Goal: Register for event/course

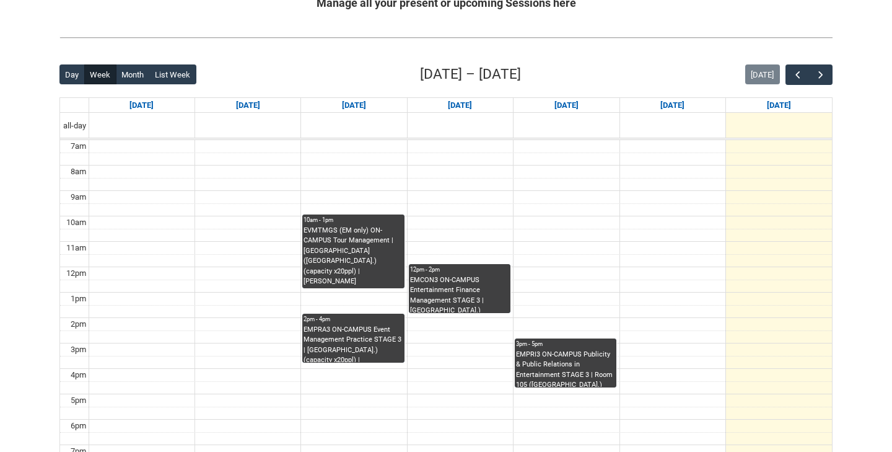
scroll to position [258, 0]
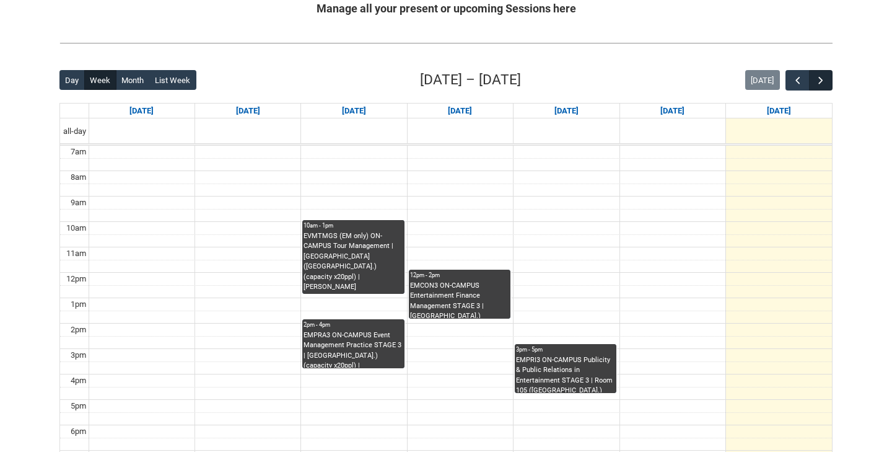
click at [819, 74] on span "button" at bounding box center [821, 80] width 12 height 12
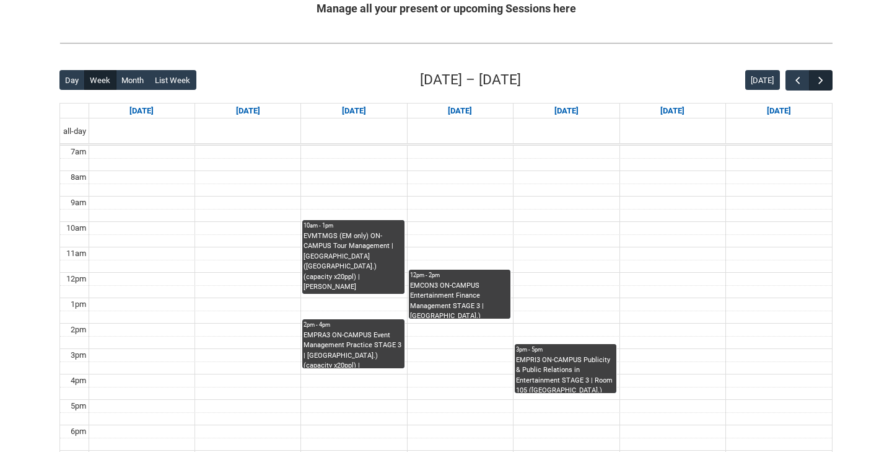
click at [819, 74] on span "button" at bounding box center [821, 80] width 12 height 12
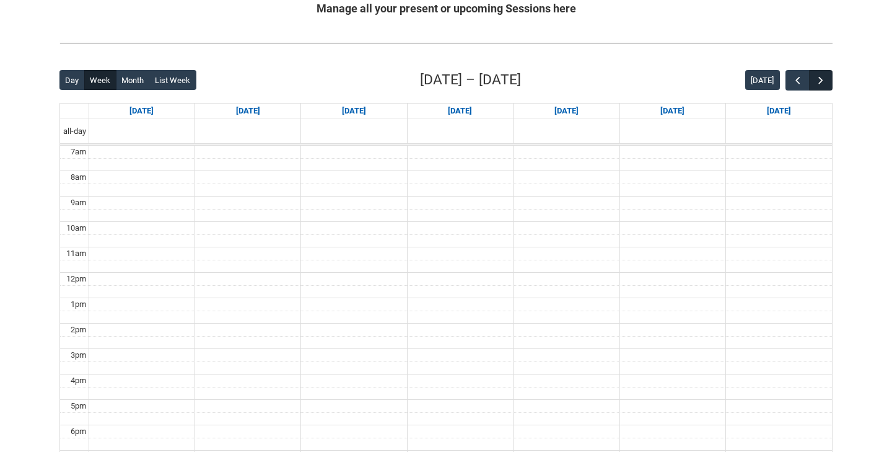
click at [819, 74] on span "button" at bounding box center [821, 80] width 12 height 12
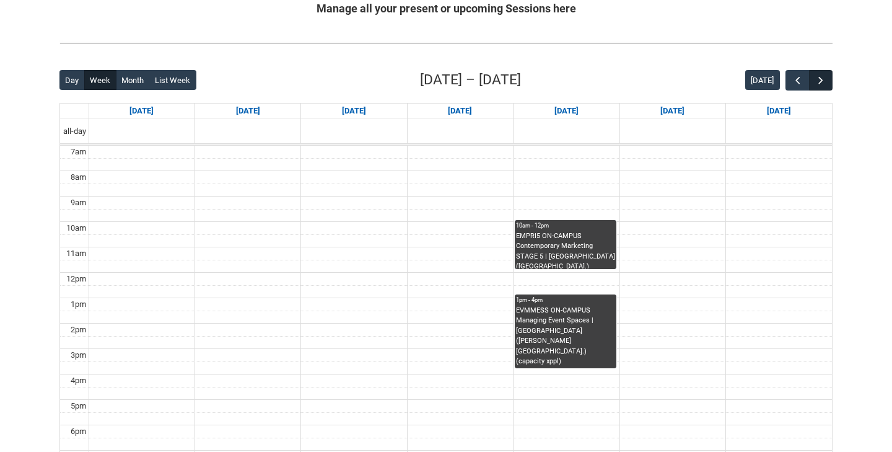
click at [819, 74] on span "button" at bounding box center [821, 80] width 12 height 12
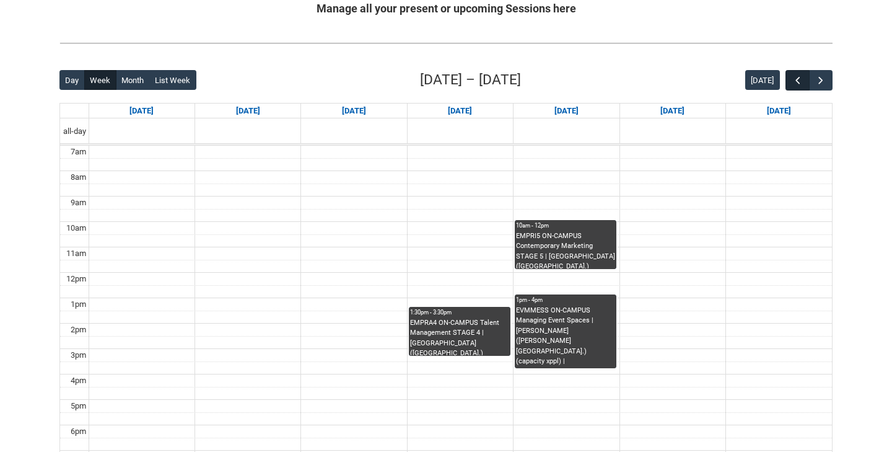
click at [792, 80] on span "button" at bounding box center [798, 80] width 12 height 12
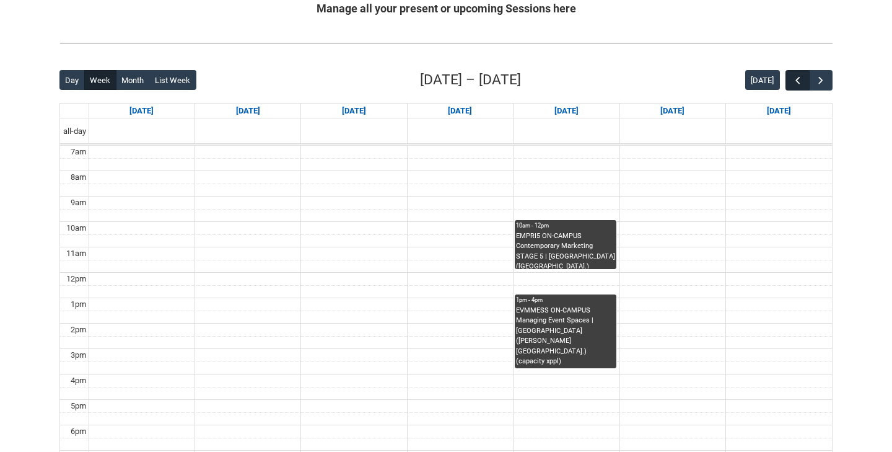
click at [792, 80] on span "button" at bounding box center [798, 80] width 12 height 12
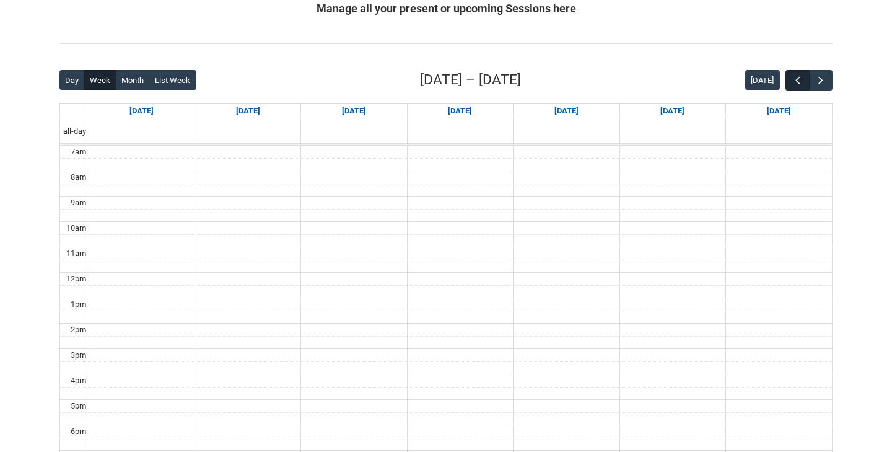
click at [793, 80] on span "button" at bounding box center [798, 80] width 12 height 12
click at [822, 78] on span "button" at bounding box center [821, 80] width 12 height 12
click at [821, 74] on span "button" at bounding box center [821, 80] width 12 height 12
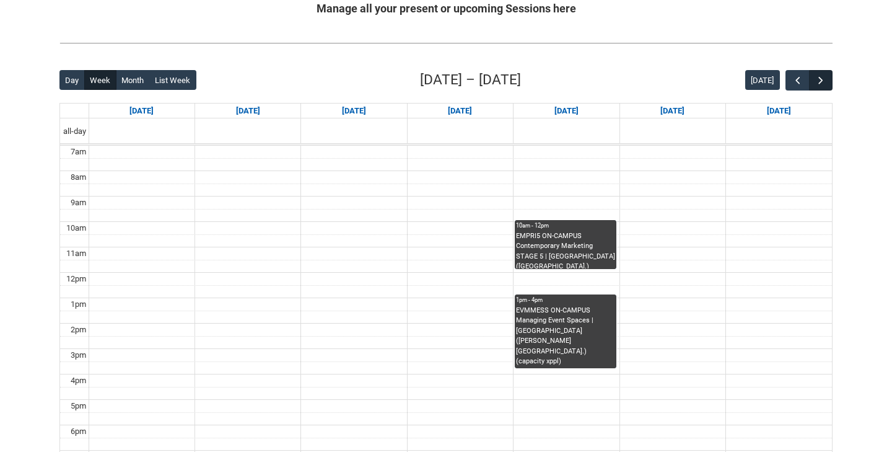
click at [821, 74] on span "button" at bounding box center [821, 80] width 12 height 12
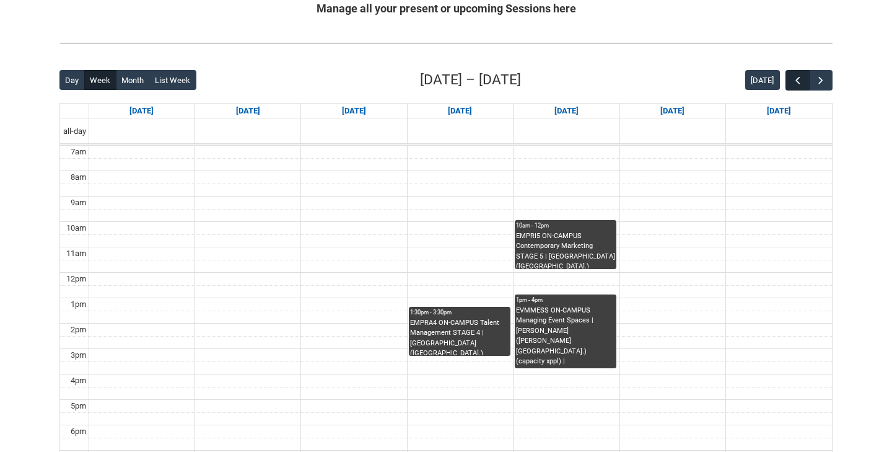
click at [796, 78] on span "button" at bounding box center [798, 80] width 12 height 12
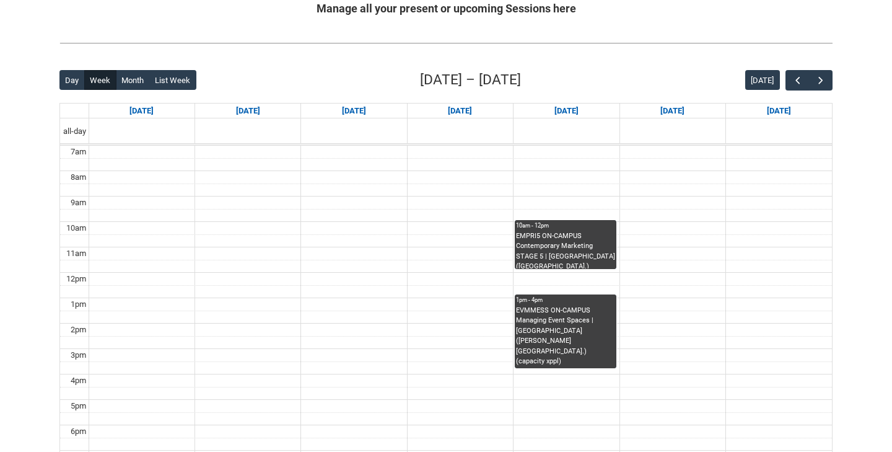
click at [586, 354] on div "EVMMESS ON-CAMPUS Managing Event Spaces | [GEOGRAPHIC_DATA] ([PERSON_NAME][GEOG…" at bounding box center [565, 337] width 99 height 63
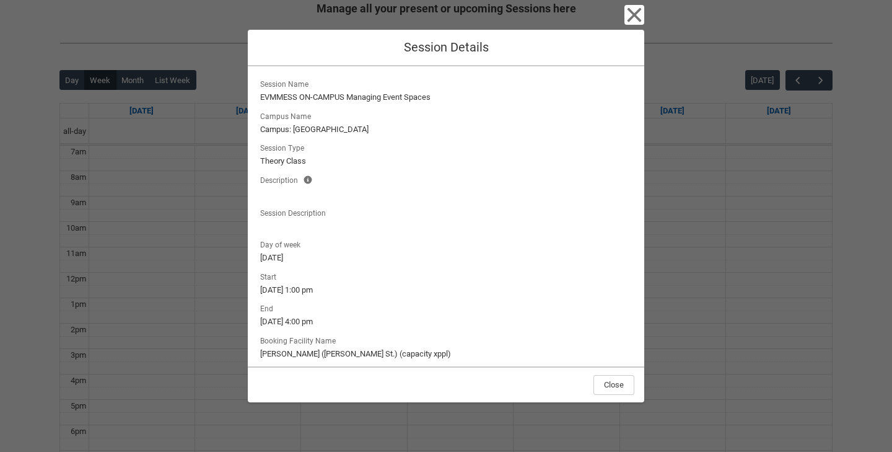
click at [635, 17] on icon "button" at bounding box center [635, 15] width 14 height 14
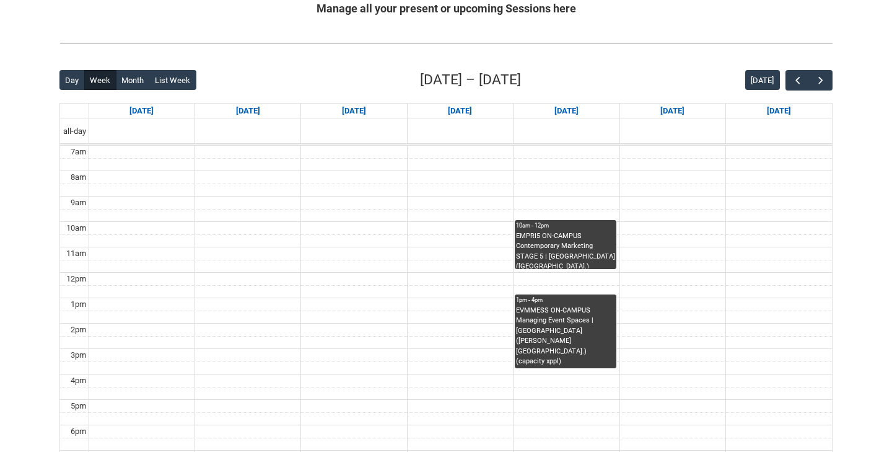
click at [568, 239] on div "EMPRI5 ON-CAMPUS Contemporary Marketing STAGE 5 | [GEOGRAPHIC_DATA] ([GEOGRAPHI…" at bounding box center [565, 250] width 99 height 38
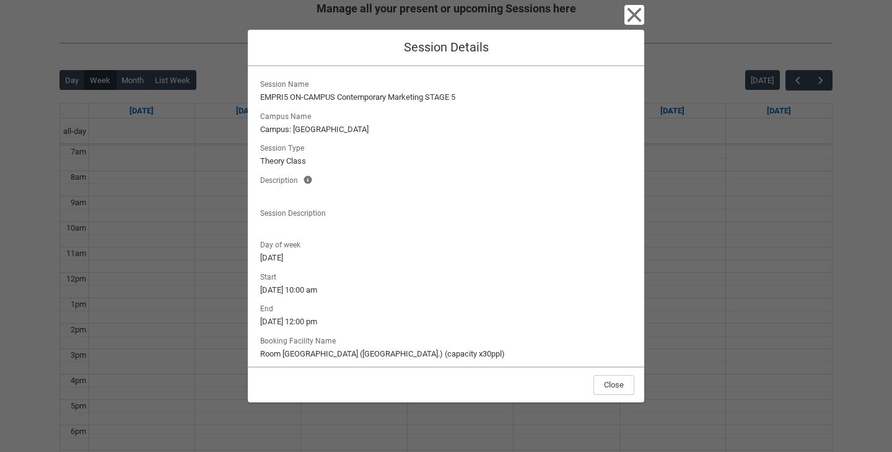
click at [633, 11] on icon "button" at bounding box center [635, 15] width 20 height 20
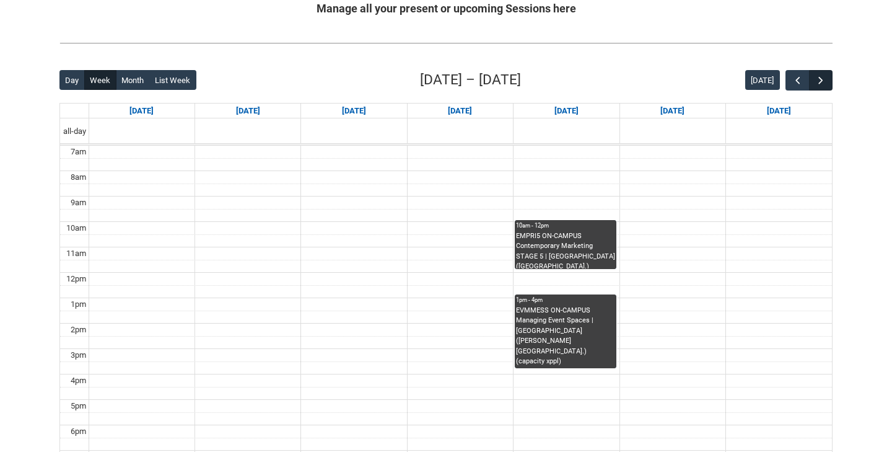
click at [824, 80] on span "button" at bounding box center [821, 80] width 12 height 12
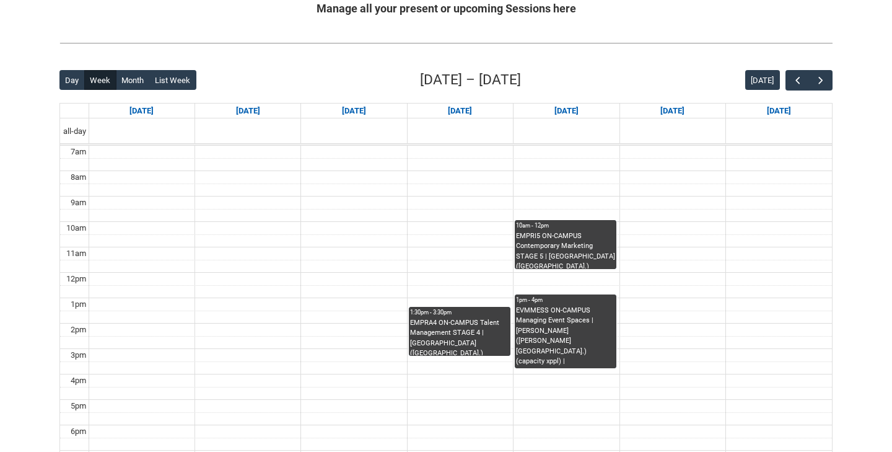
click at [447, 325] on div "EMPRA4 ON-CAMPUS Talent Management STAGE 4 | [GEOGRAPHIC_DATA] ([GEOGRAPHIC_DAT…" at bounding box center [459, 337] width 99 height 38
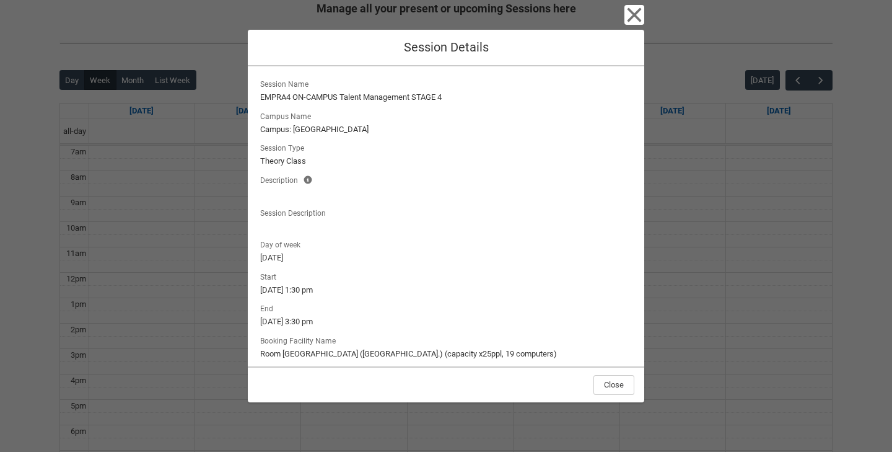
click at [447, 325] on div "Start [DATE] 1:30 pm End [DATE] 3:30 pm Booking Facility Name Room [GEOGRAPHIC_…" at bounding box center [446, 314] width 377 height 91
click at [633, 19] on icon "button" at bounding box center [635, 15] width 20 height 20
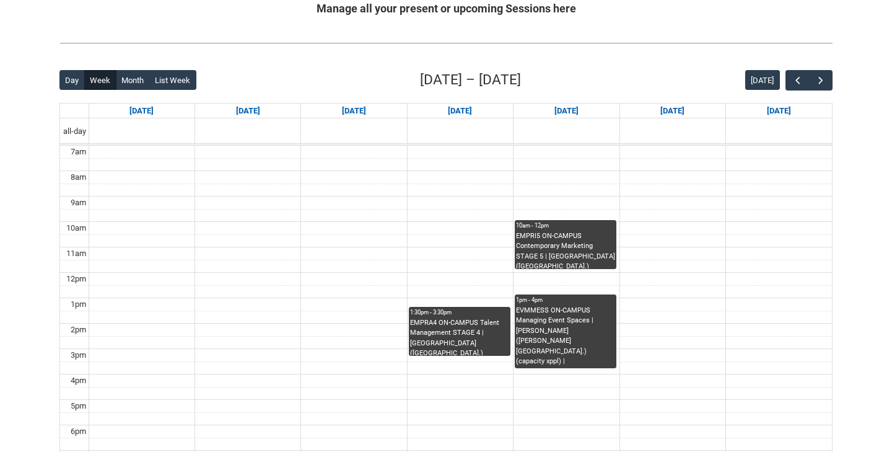
drag, startPoint x: 679, startPoint y: 320, endPoint x: 682, endPoint y: 328, distance: 8.1
click at [682, 328] on td at bounding box center [461, 329] width 744 height 13
click at [576, 249] on div "EMPRI5 ON-CAMPUS Contemporary Marketing STAGE 5 | [GEOGRAPHIC_DATA] ([GEOGRAPHI…" at bounding box center [565, 250] width 99 height 38
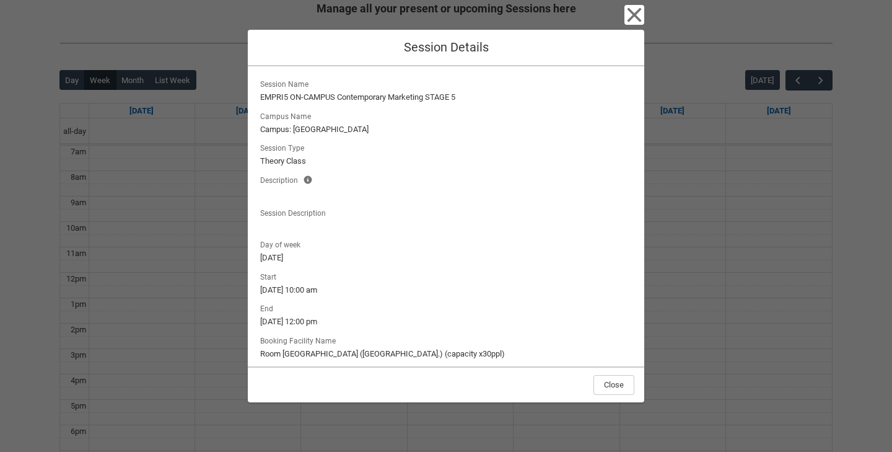
click at [639, 15] on icon "button" at bounding box center [635, 15] width 20 height 20
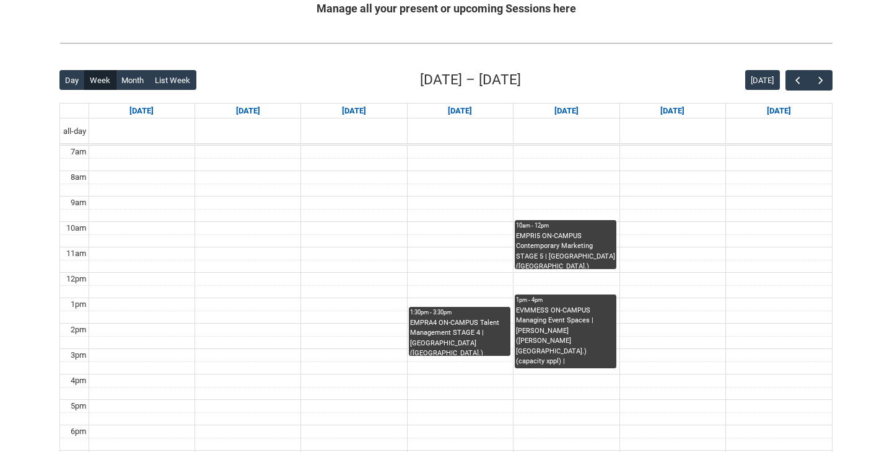
click at [583, 324] on div "EVMMESS ON-CAMPUS Managing Event Spaces | [PERSON_NAME] ([PERSON_NAME][GEOGRAPH…" at bounding box center [565, 337] width 99 height 63
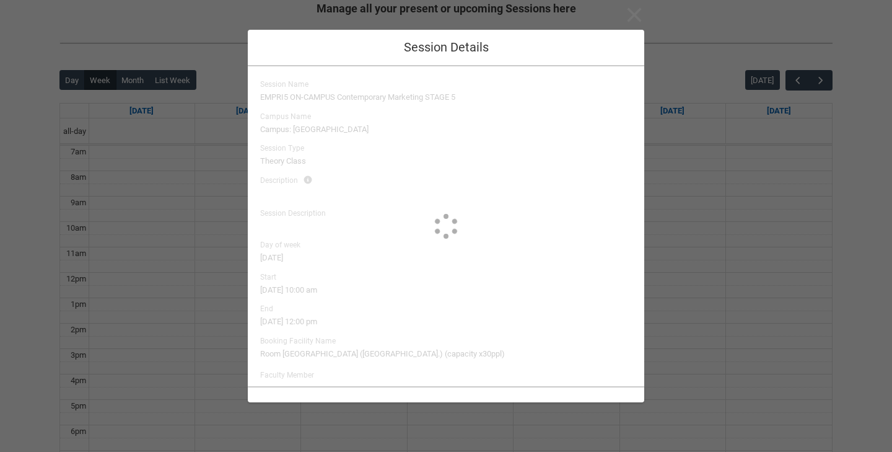
type input "[PERSON_NAME]"
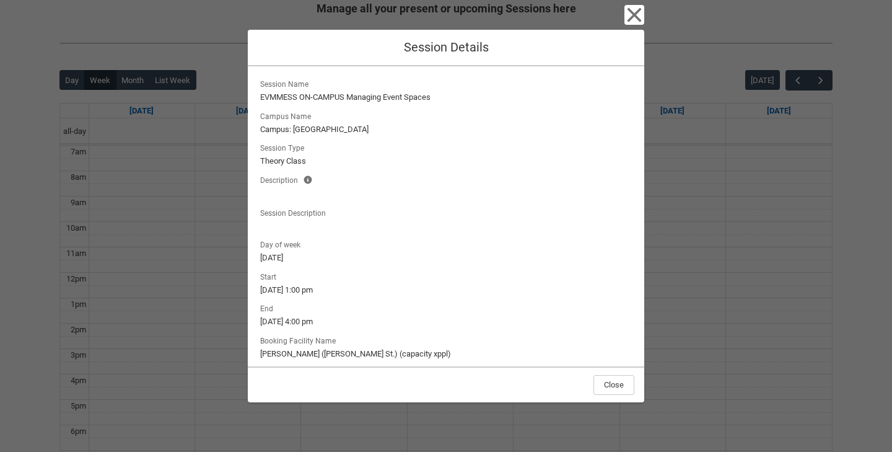
click at [722, 223] on div "Close Session Details Session Name EVMMESS ON-CAMPUS Managing Event Spaces Camp…" at bounding box center [446, 226] width 892 height 452
click at [630, 12] on icon "button" at bounding box center [635, 15] width 20 height 20
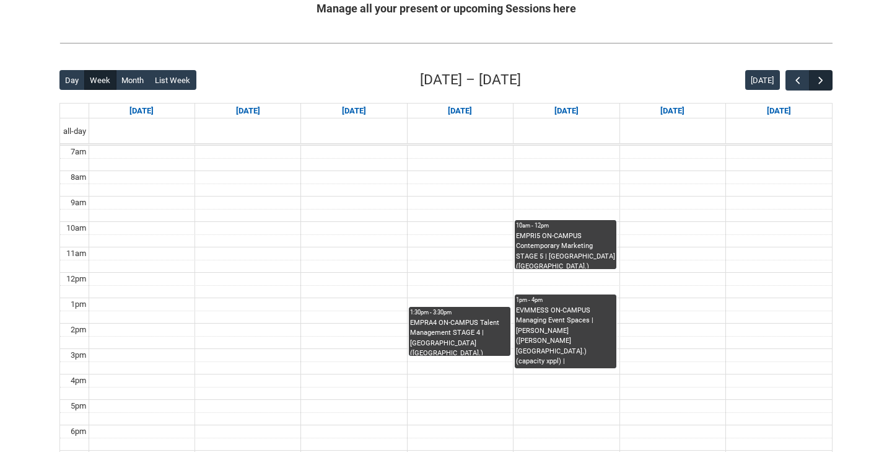
click at [821, 80] on span "button" at bounding box center [821, 80] width 12 height 12
click at [822, 78] on span "button" at bounding box center [821, 80] width 12 height 12
click at [822, 79] on span "button" at bounding box center [821, 80] width 12 height 12
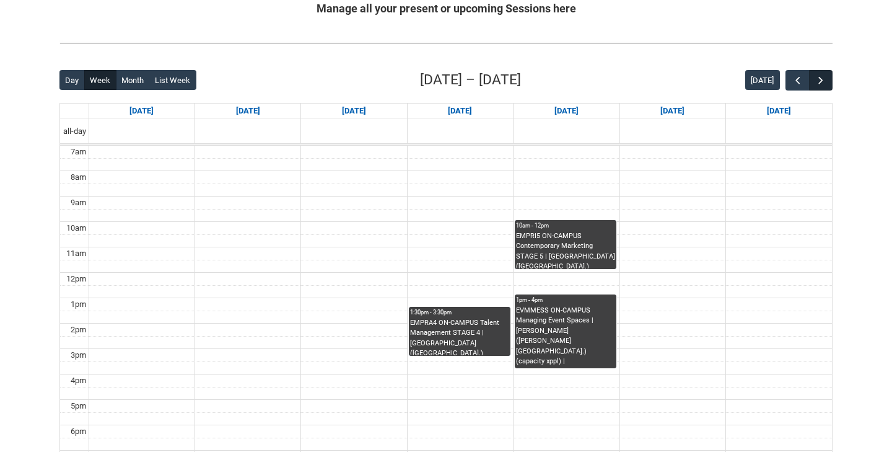
click at [822, 79] on span "button" at bounding box center [821, 80] width 12 height 12
click at [823, 79] on span "button" at bounding box center [821, 80] width 12 height 12
click at [824, 76] on span "button" at bounding box center [821, 80] width 12 height 12
click at [825, 76] on span "button" at bounding box center [821, 80] width 12 height 12
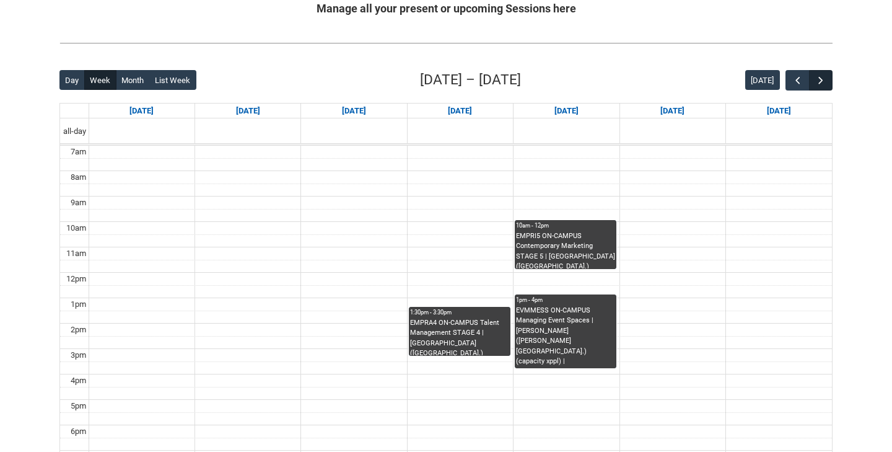
click at [826, 76] on span "button" at bounding box center [821, 80] width 12 height 12
click at [825, 73] on button "button" at bounding box center [821, 80] width 24 height 20
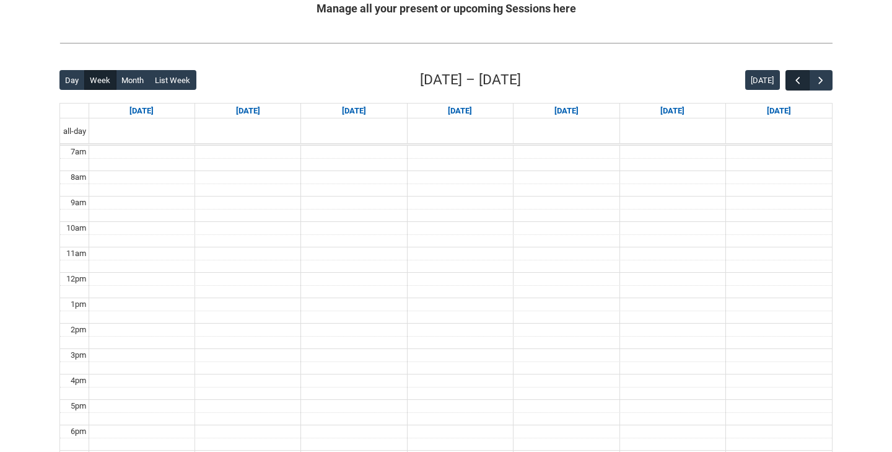
click at [793, 76] on span "button" at bounding box center [798, 80] width 12 height 12
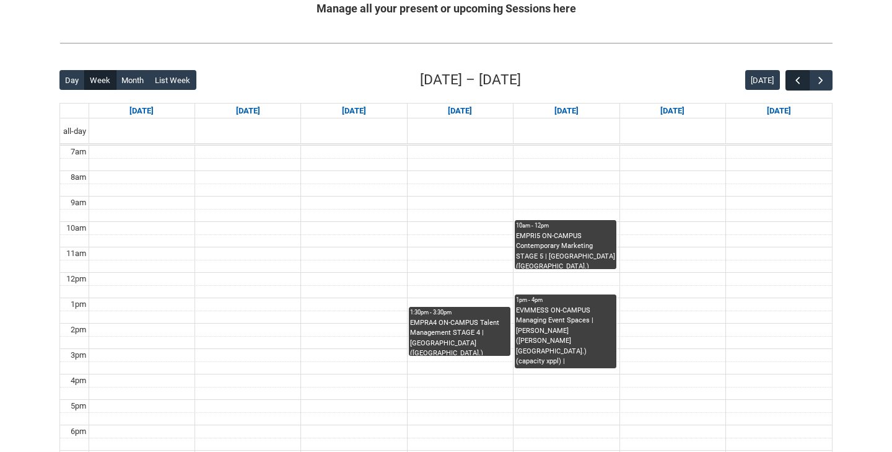
click at [796, 78] on span "button" at bounding box center [798, 80] width 12 height 12
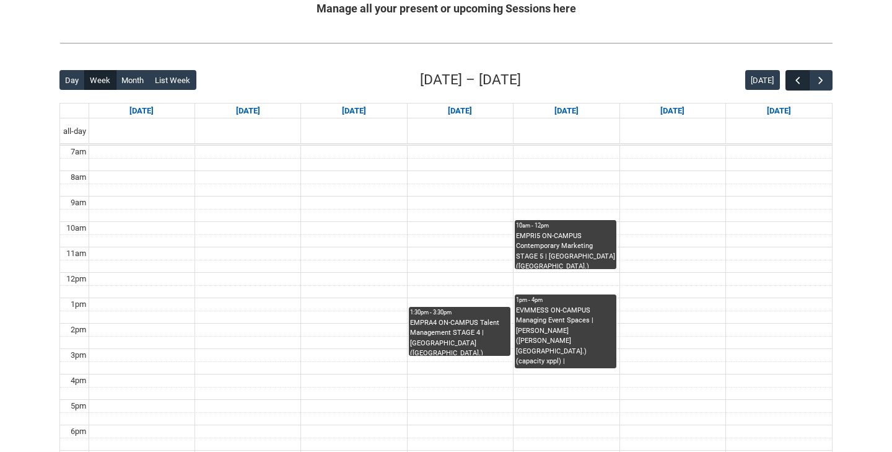
click at [796, 78] on span "button" at bounding box center [798, 80] width 12 height 12
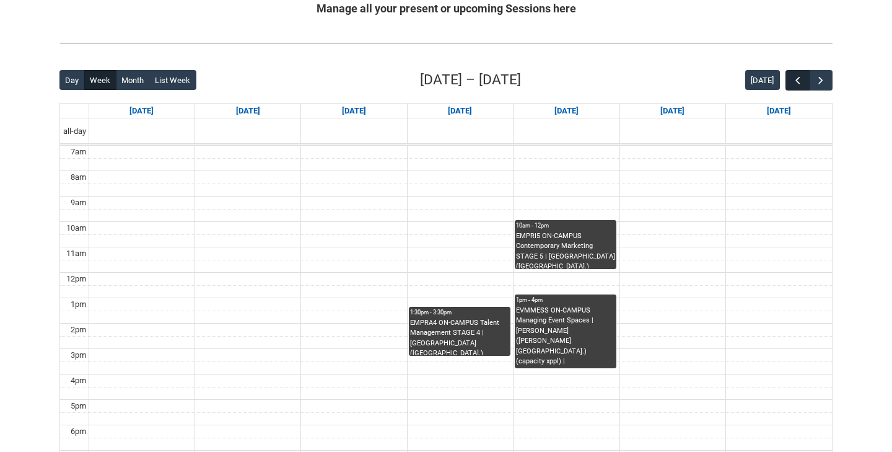
click at [796, 78] on span "button" at bounding box center [798, 80] width 12 height 12
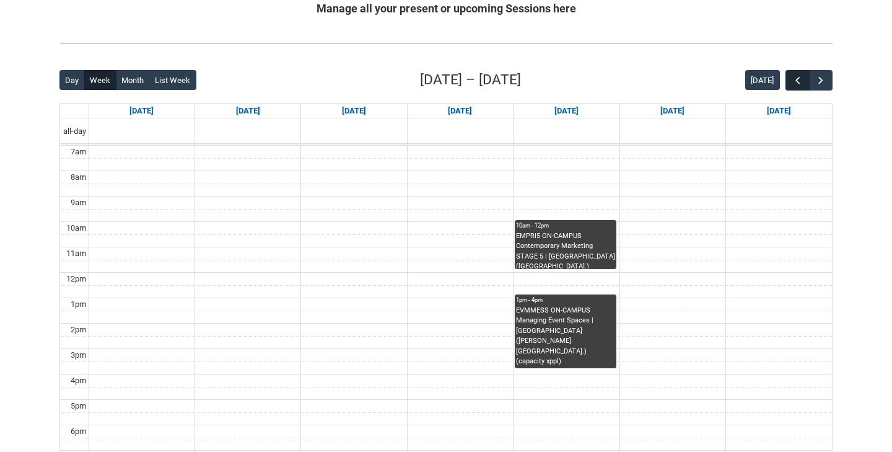
click at [796, 78] on span "button" at bounding box center [798, 80] width 12 height 12
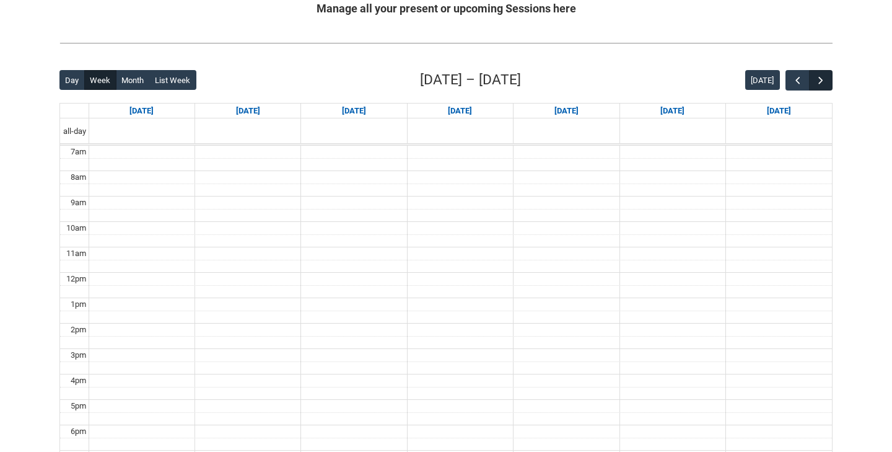
click at [817, 73] on button "button" at bounding box center [821, 80] width 24 height 20
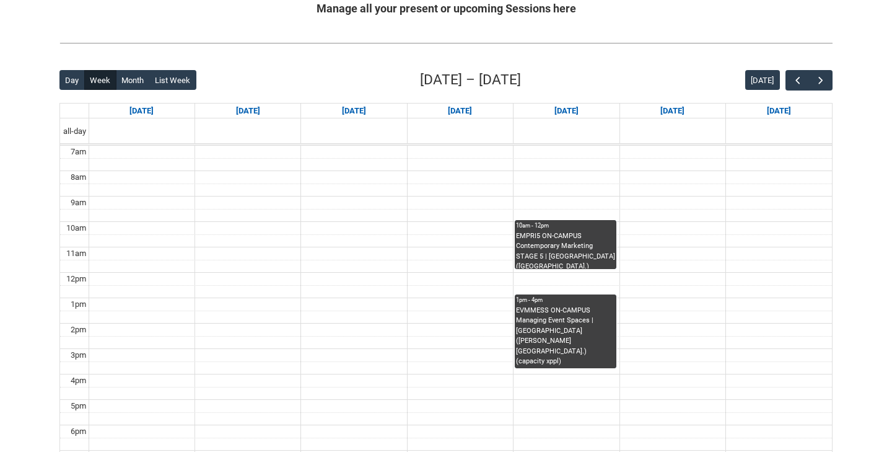
click at [558, 244] on div "EMPRI5 ON-CAMPUS Contemporary Marketing STAGE 5 | [GEOGRAPHIC_DATA] ([GEOGRAPHI…" at bounding box center [565, 250] width 99 height 38
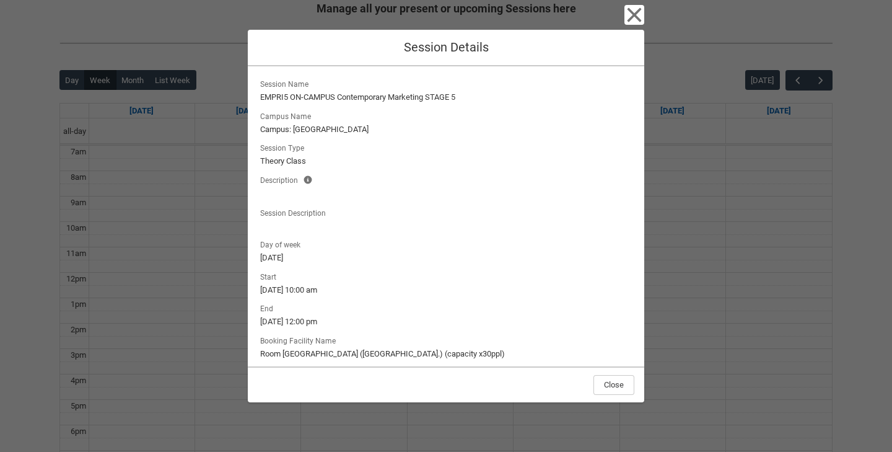
click at [730, 304] on div "Close Session Details Session Name EMPRI5 ON-CAMPUS Contemporary Marketing STAG…" at bounding box center [446, 226] width 892 height 452
click at [633, 9] on icon "button" at bounding box center [635, 15] width 20 height 20
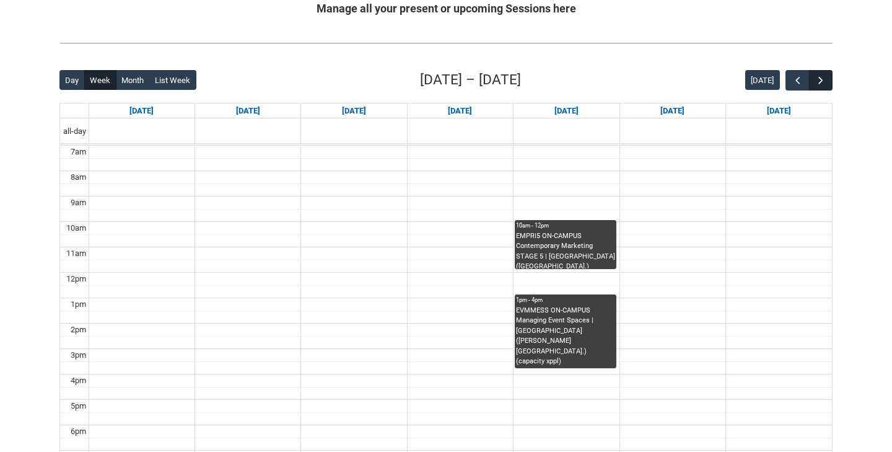
click at [817, 74] on span "button" at bounding box center [821, 80] width 12 height 12
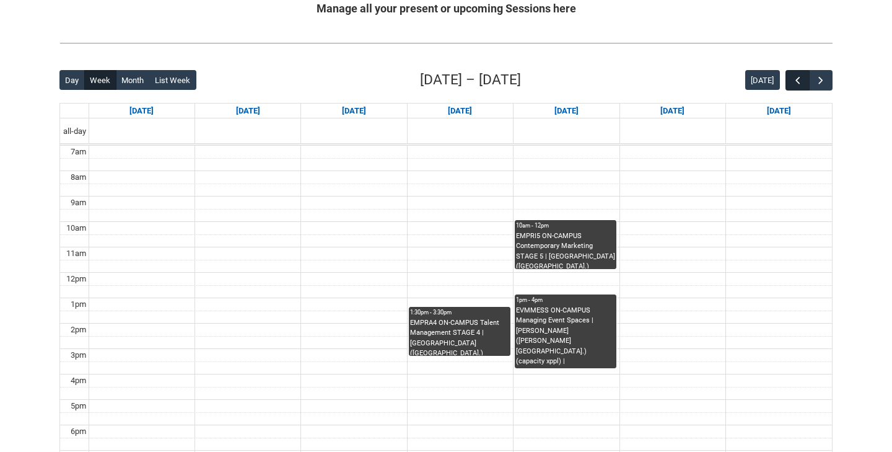
click at [796, 77] on span "button" at bounding box center [798, 80] width 12 height 12
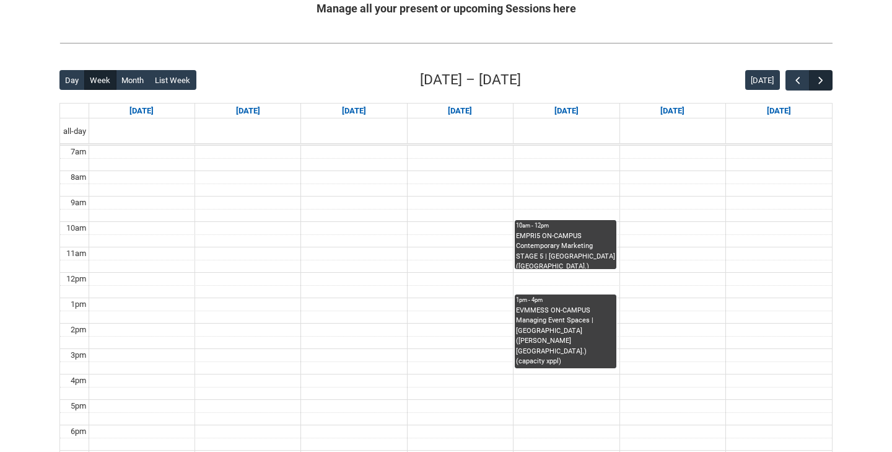
click at [822, 78] on span "button" at bounding box center [821, 80] width 12 height 12
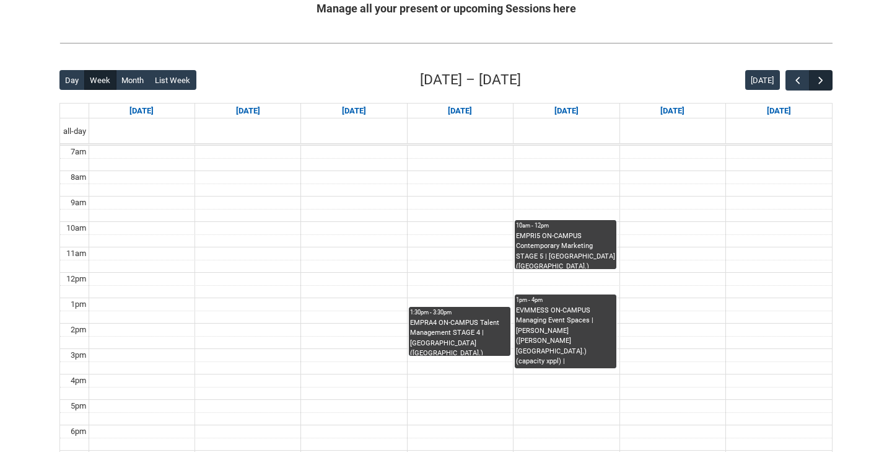
click at [820, 76] on span "button" at bounding box center [821, 80] width 12 height 12
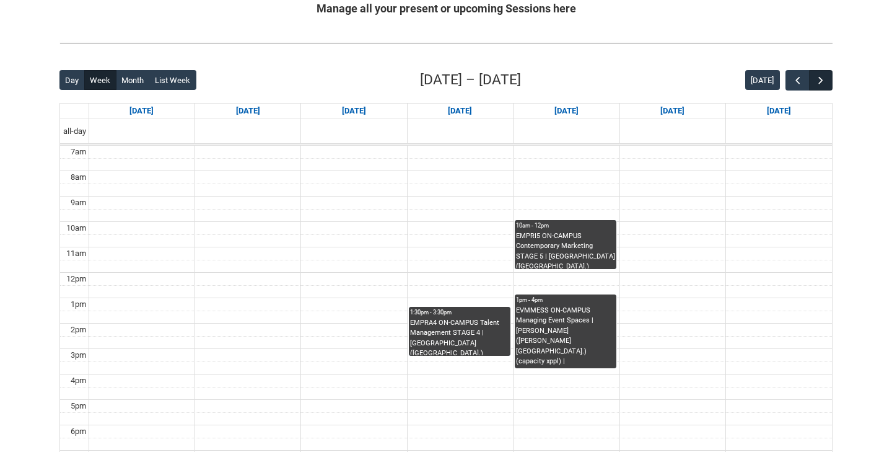
click at [820, 76] on span "button" at bounding box center [821, 80] width 12 height 12
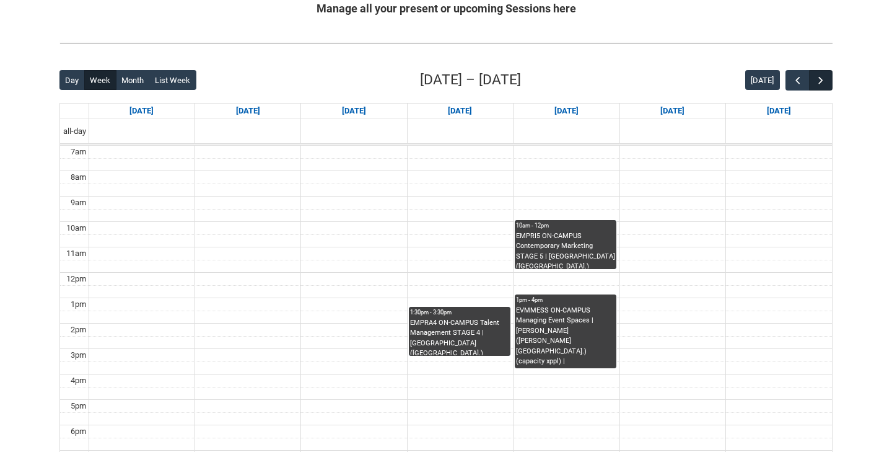
click at [820, 76] on span "button" at bounding box center [821, 80] width 12 height 12
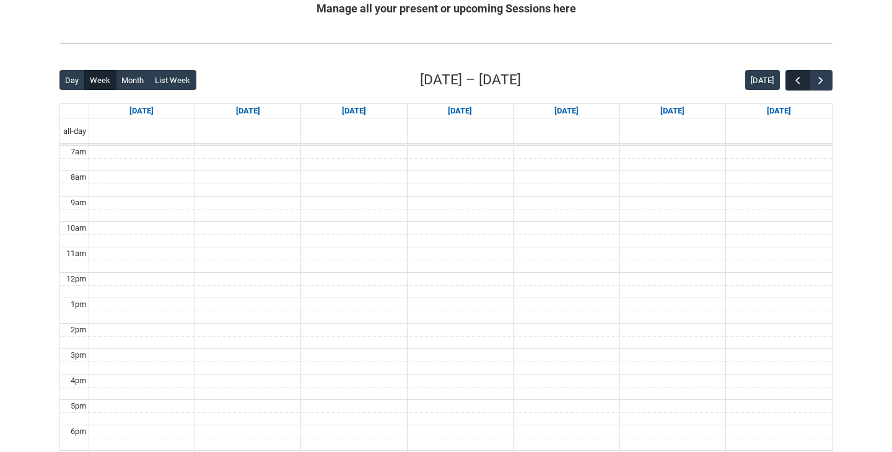
click at [802, 78] on span "button" at bounding box center [798, 80] width 12 height 12
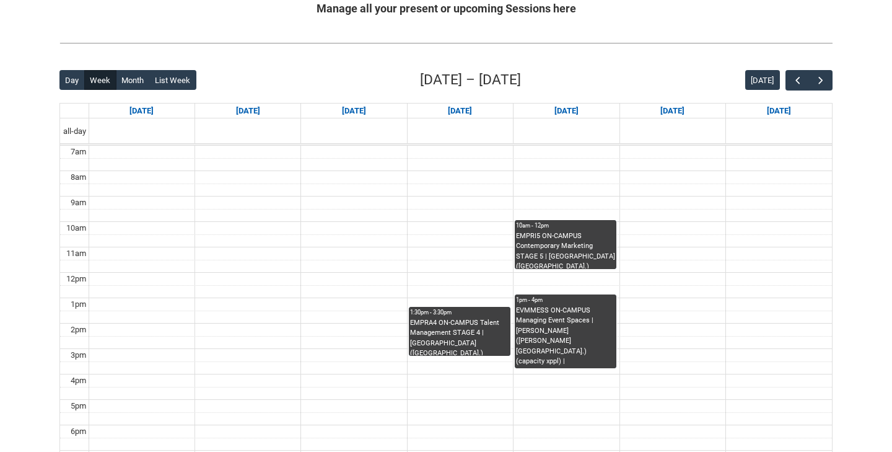
click at [576, 323] on div "EVMMESS ON-CAMPUS Managing Event Spaces | [PERSON_NAME] ([PERSON_NAME][GEOGRAPH…" at bounding box center [565, 337] width 99 height 63
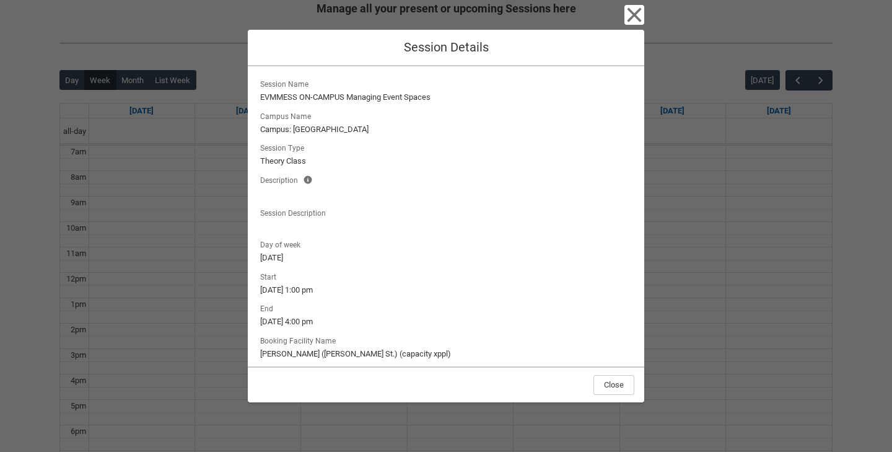
click at [631, 4] on div "Close Session Details Session Name EVMMESS ON-CAMPUS Managing Event Spaces Camp…" at bounding box center [446, 226] width 397 height 452
click at [630, 8] on icon "button" at bounding box center [635, 15] width 20 height 20
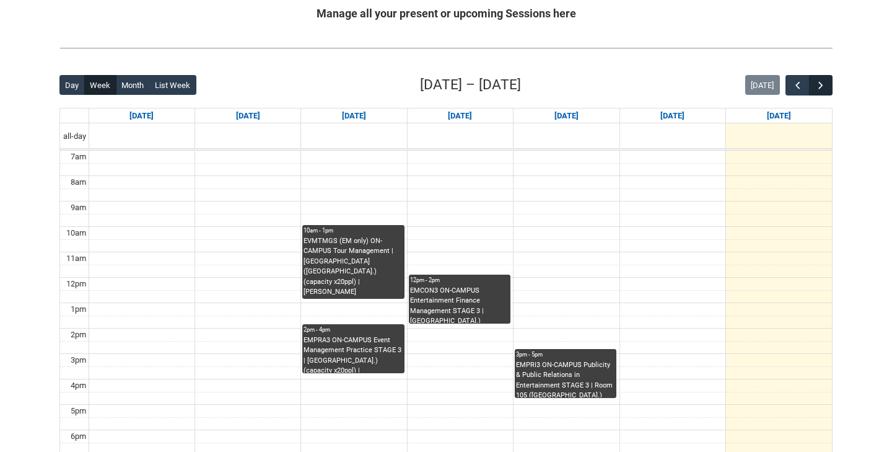
click at [822, 82] on span "button" at bounding box center [821, 85] width 12 height 12
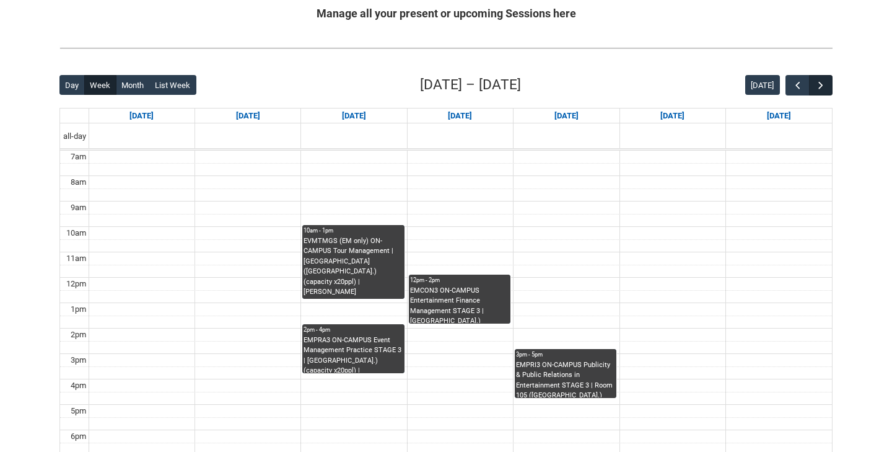
click at [822, 82] on span "button" at bounding box center [821, 85] width 12 height 12
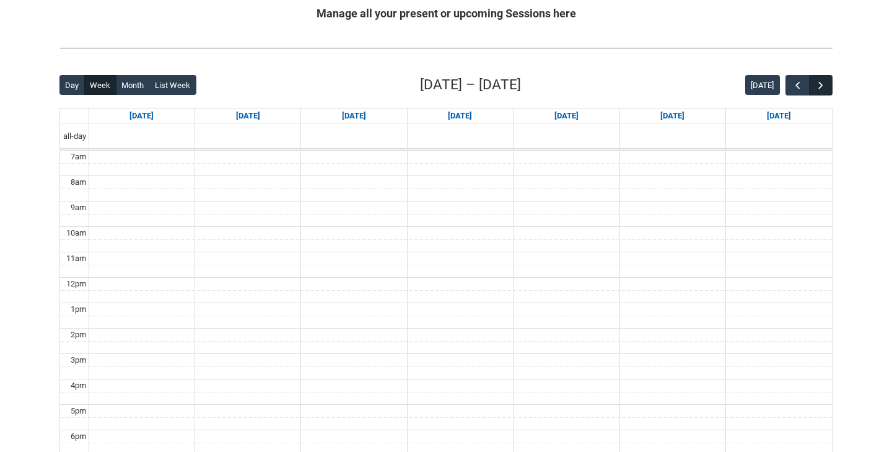
click at [821, 82] on span "button" at bounding box center [821, 85] width 12 height 12
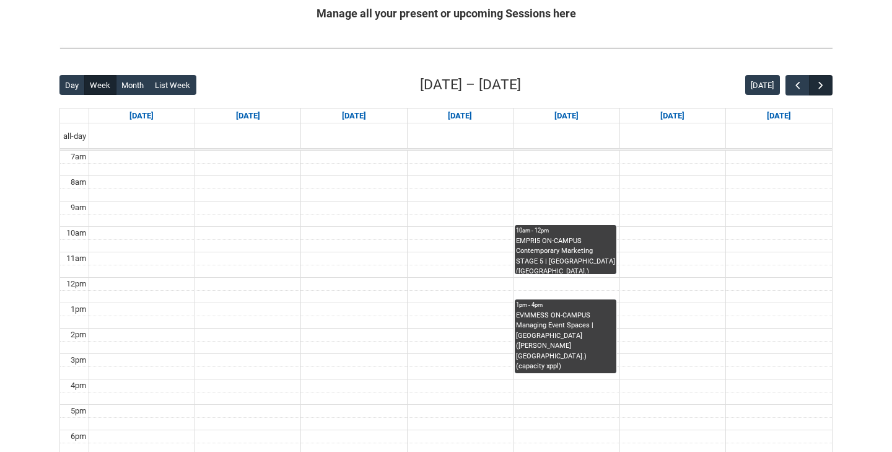
click at [821, 82] on span "button" at bounding box center [821, 85] width 12 height 12
